Goal: Information Seeking & Learning: Find contact information

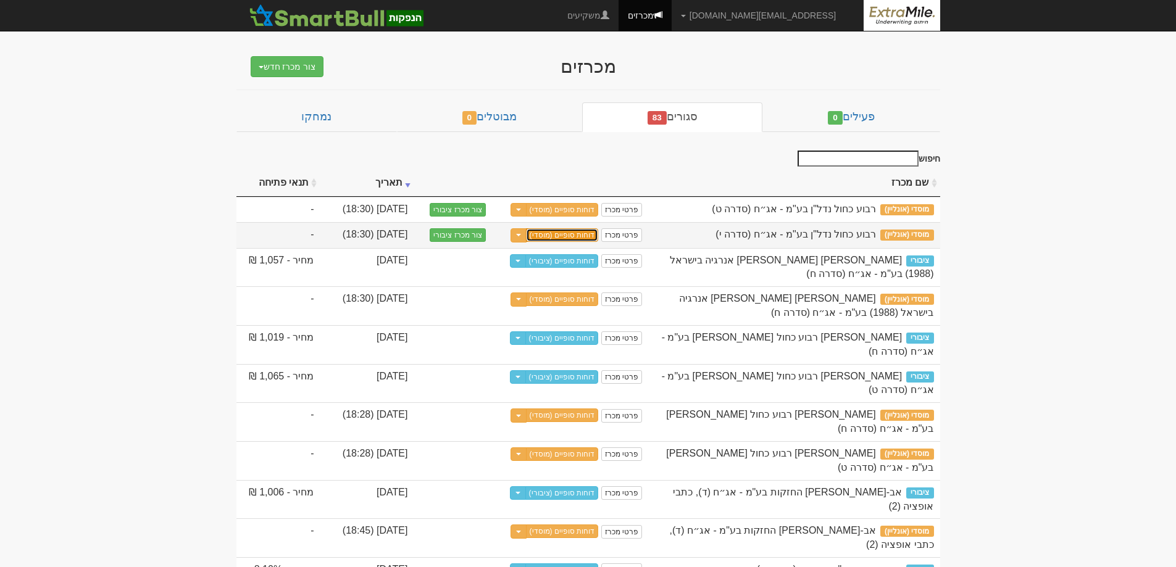
click at [563, 235] on link "דוחות סופיים (מוסדי)" at bounding box center [562, 235] width 73 height 14
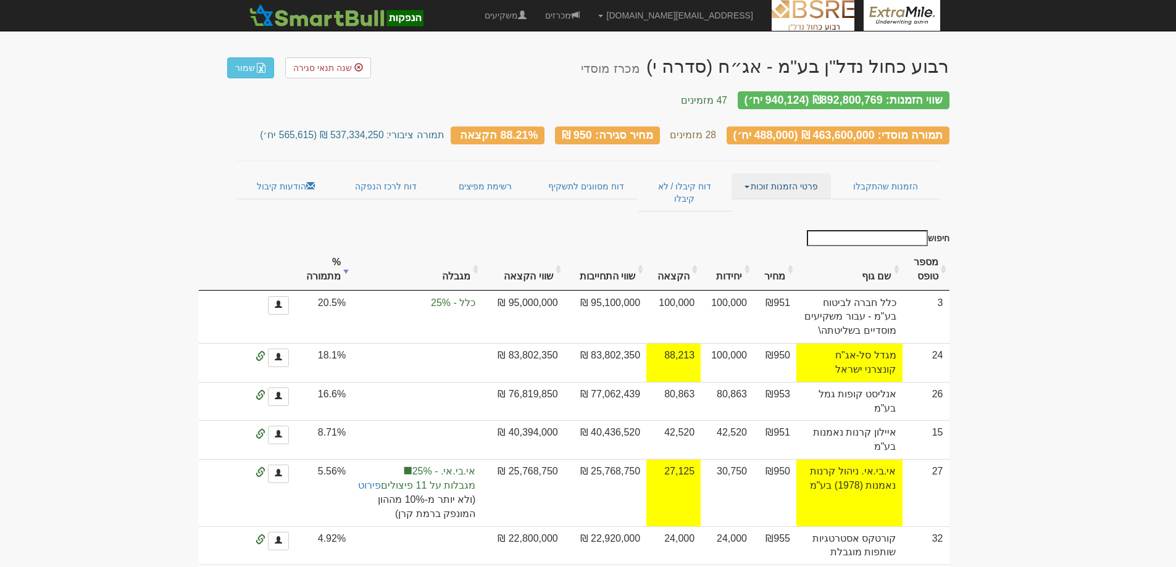
click at [790, 174] on link "פרטי הזמנות זוכות" at bounding box center [780, 186] width 99 height 26
click at [774, 202] on link "אנשי קשר וחשבונות" at bounding box center [782, 210] width 98 height 16
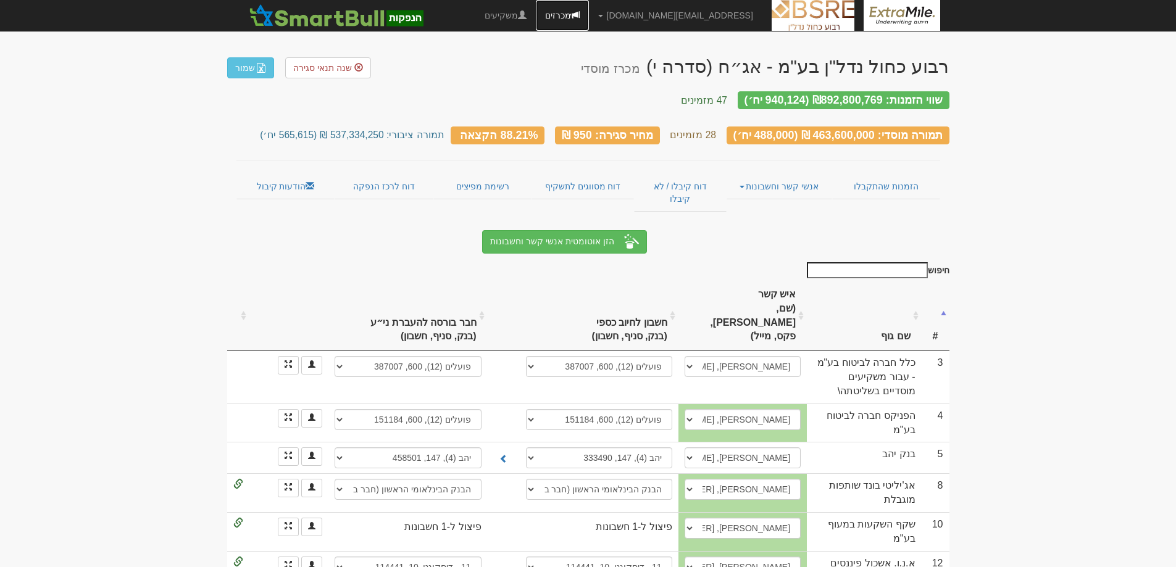
click at [589, 14] on link "מכרזים" at bounding box center [562, 15] width 53 height 31
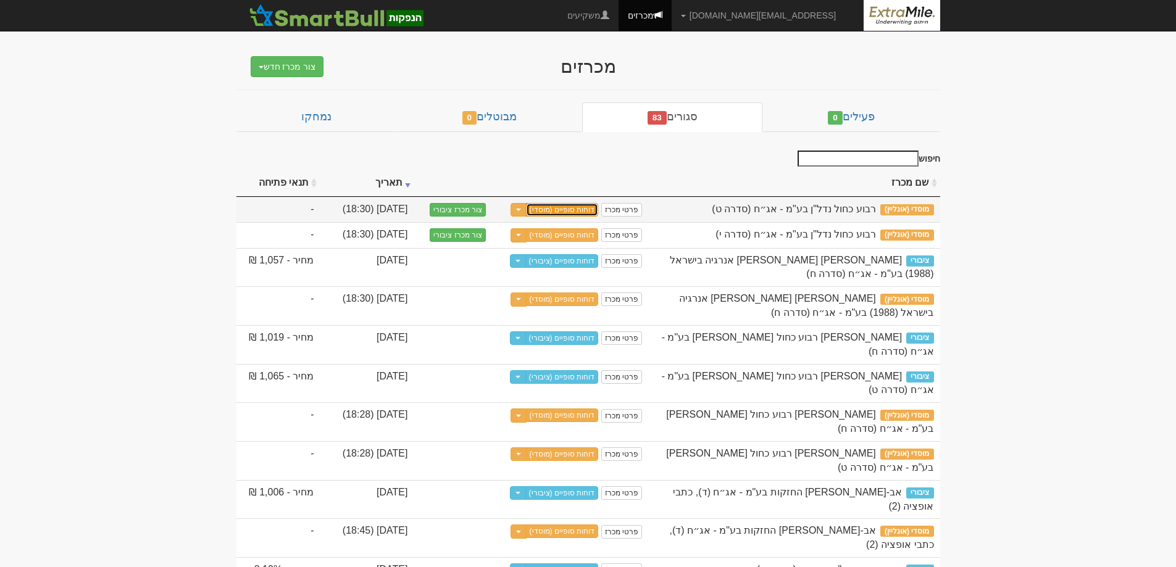
click at [573, 210] on link "דוחות סופיים (מוסדי)" at bounding box center [562, 210] width 73 height 14
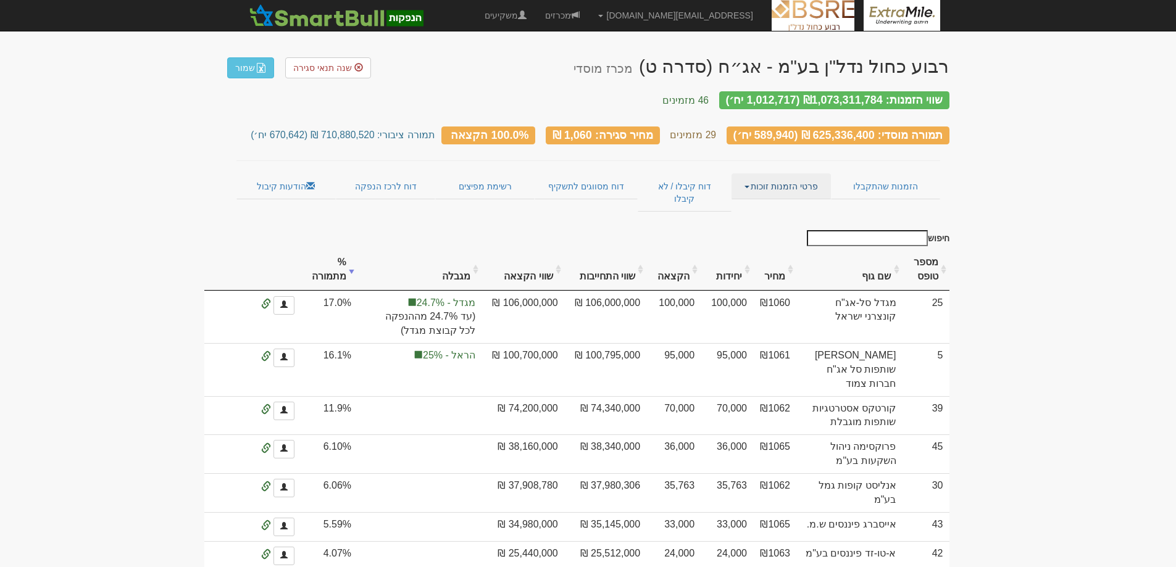
click at [787, 173] on link "פרטי הזמנות זוכות" at bounding box center [780, 186] width 99 height 26
click at [784, 204] on link "אנשי קשר וחשבונות" at bounding box center [782, 210] width 98 height 16
